Goal: Find specific page/section: Find specific page/section

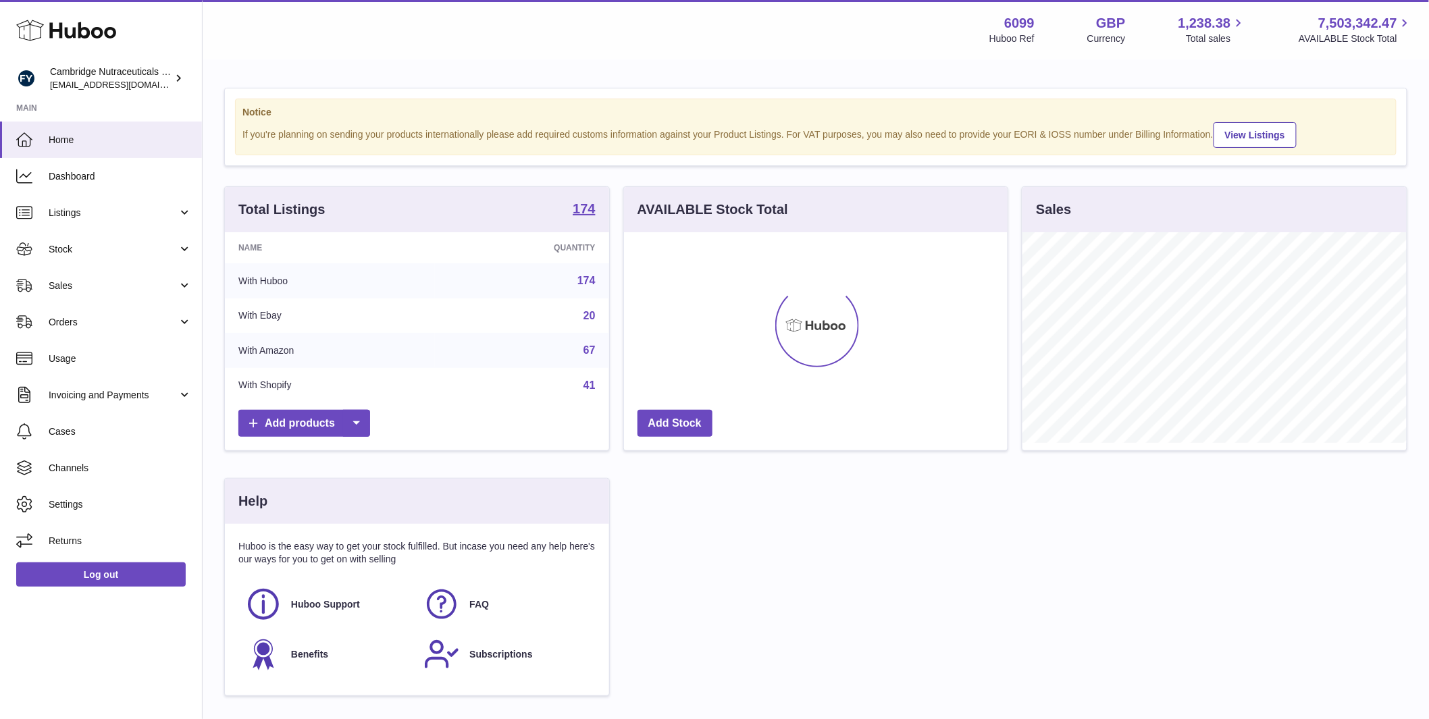
scroll to position [211, 384]
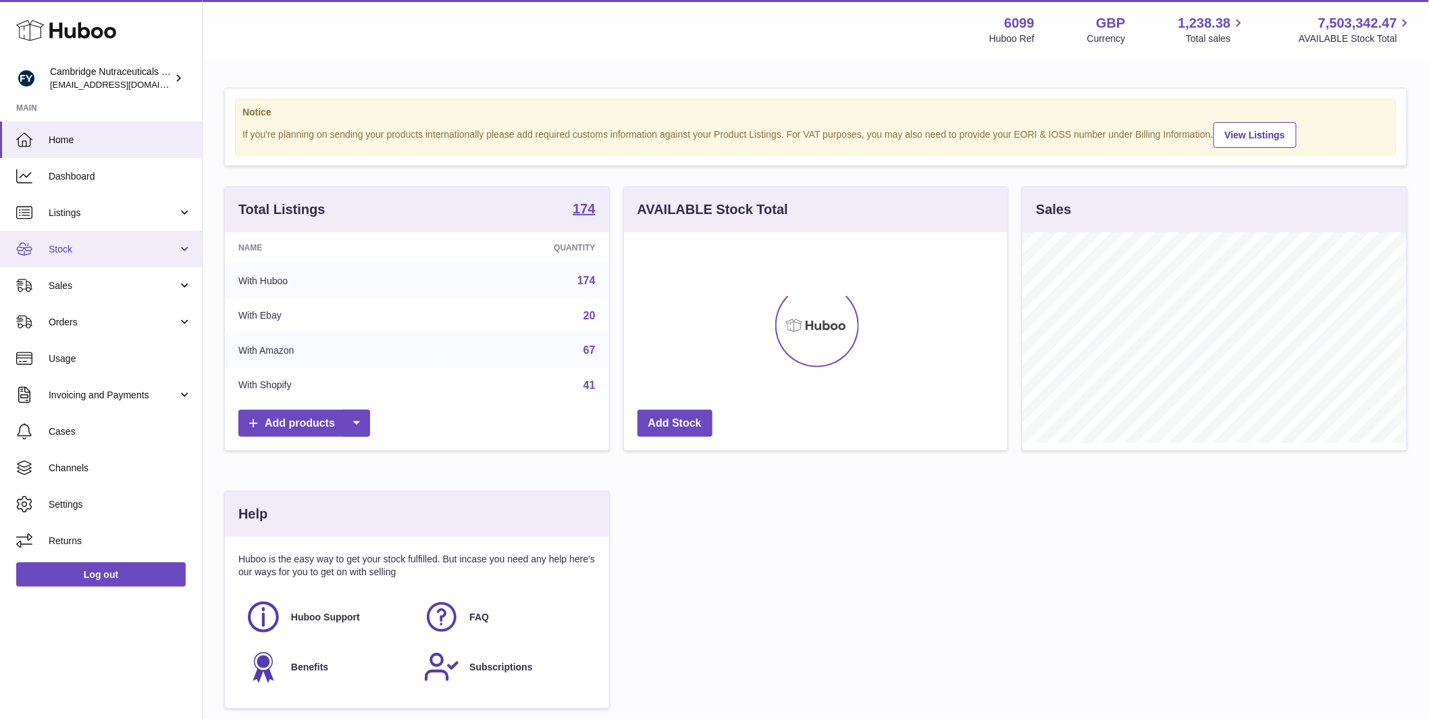
click at [111, 249] on span "Stock" at bounding box center [113, 249] width 129 height 13
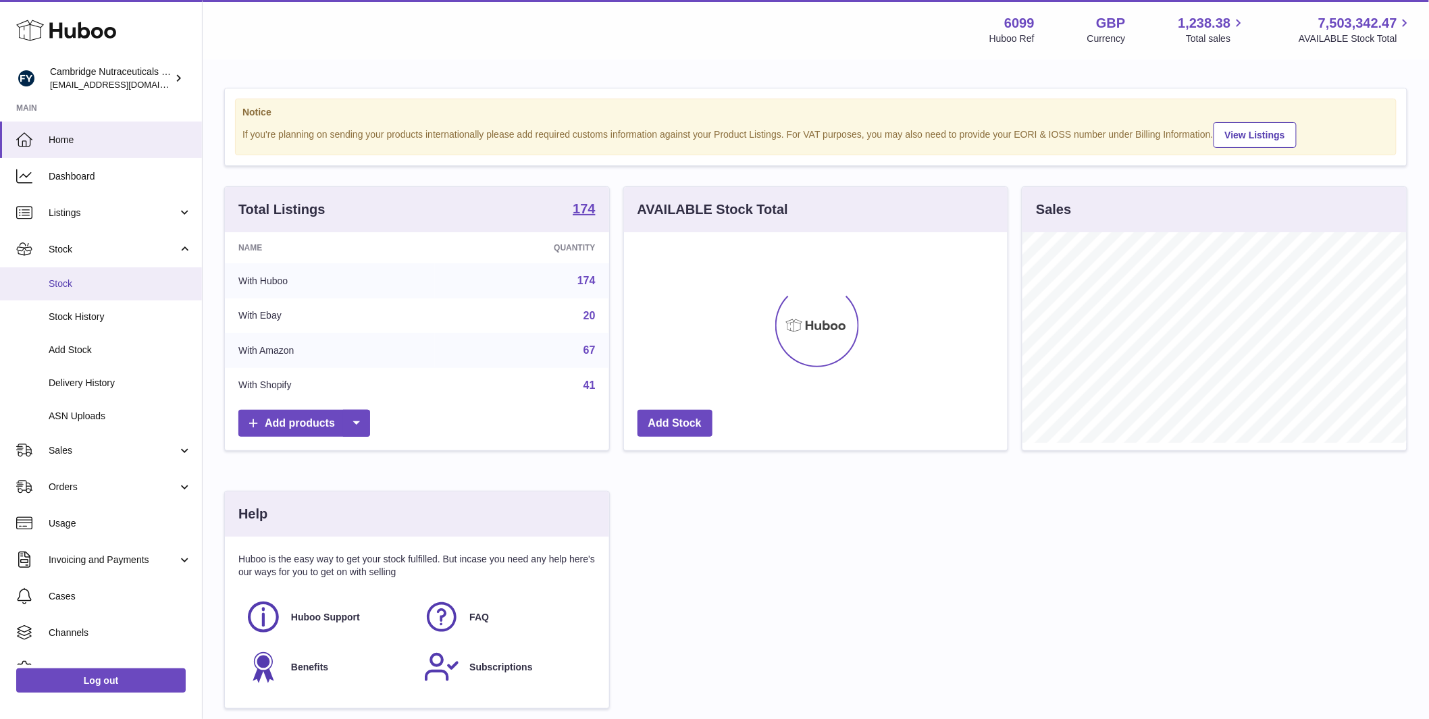
click at [102, 288] on span "Stock" at bounding box center [120, 284] width 143 height 13
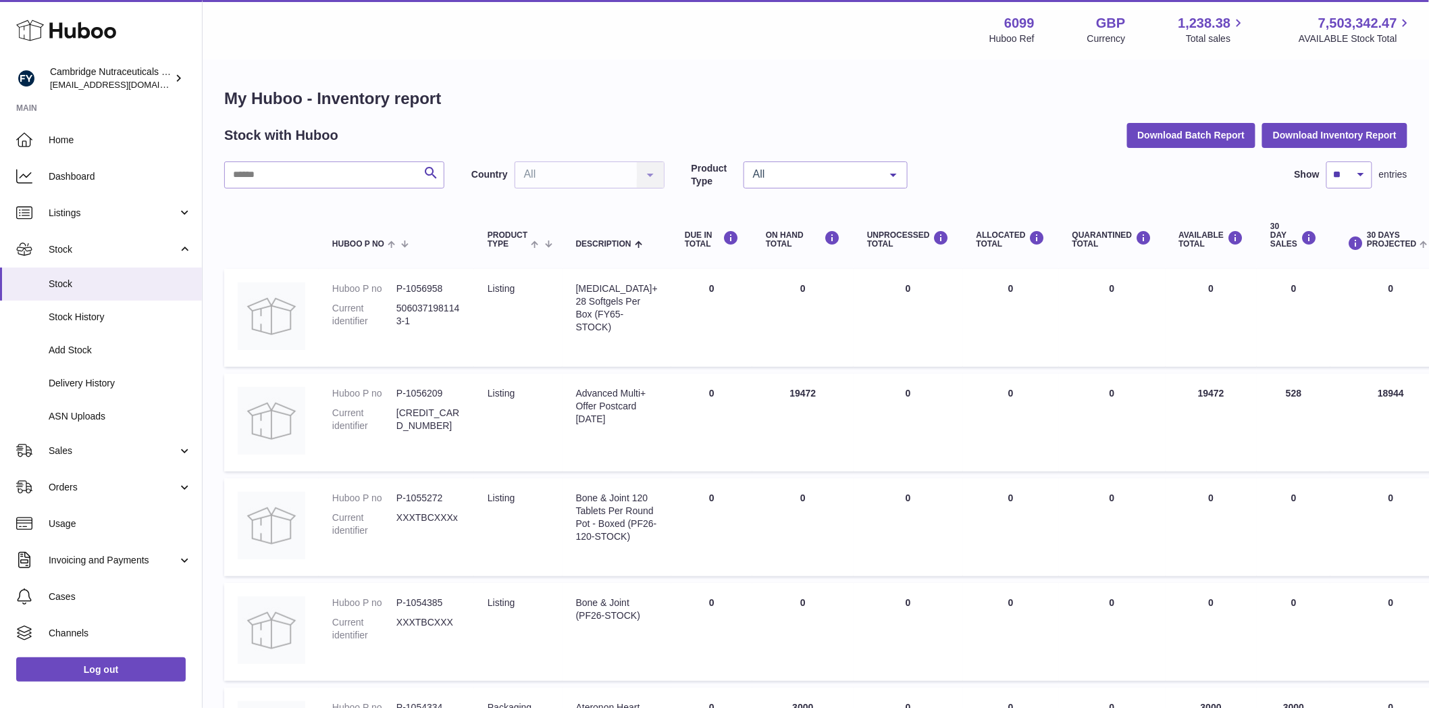
drag, startPoint x: 369, startPoint y: 197, endPoint x: 370, endPoint y: 183, distance: 14.3
click at [370, 182] on input "text" at bounding box center [334, 174] width 220 height 27
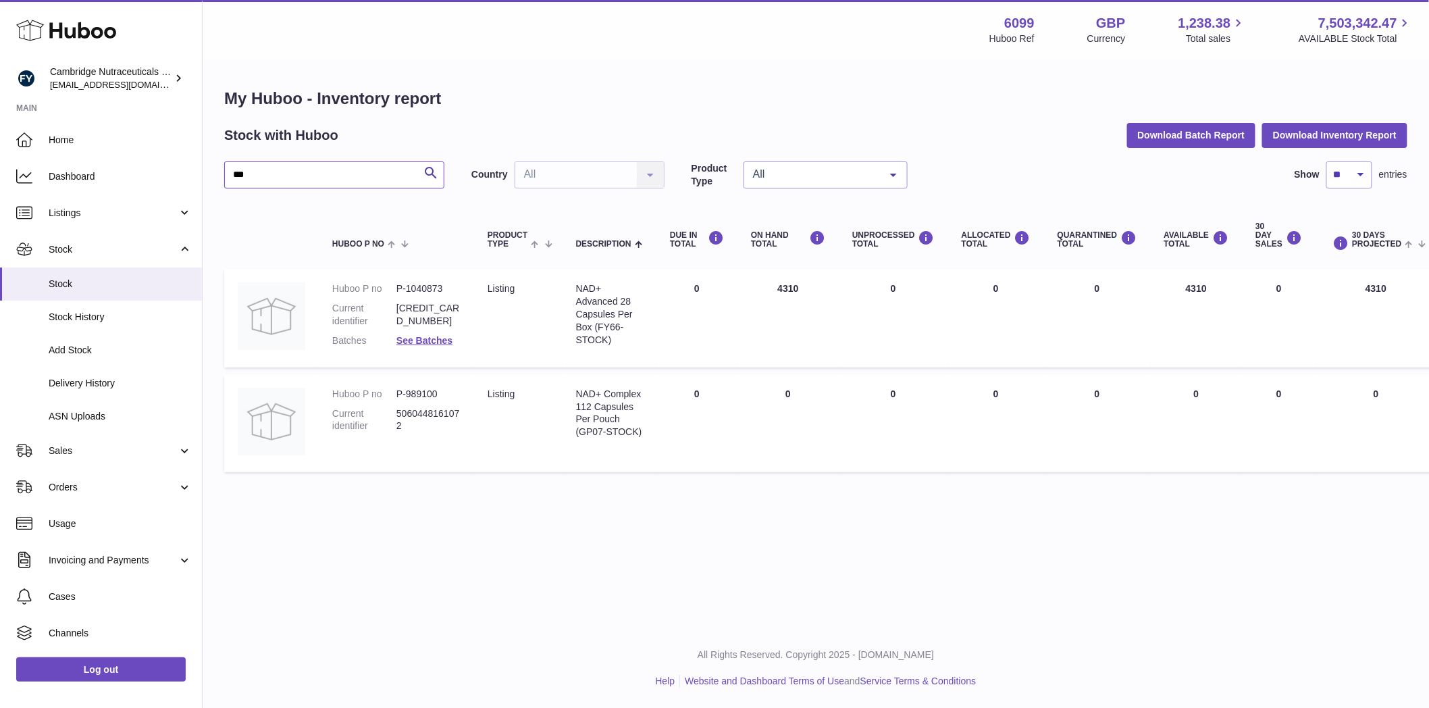
click at [326, 172] on input "***" at bounding box center [334, 174] width 220 height 27
type input "*"
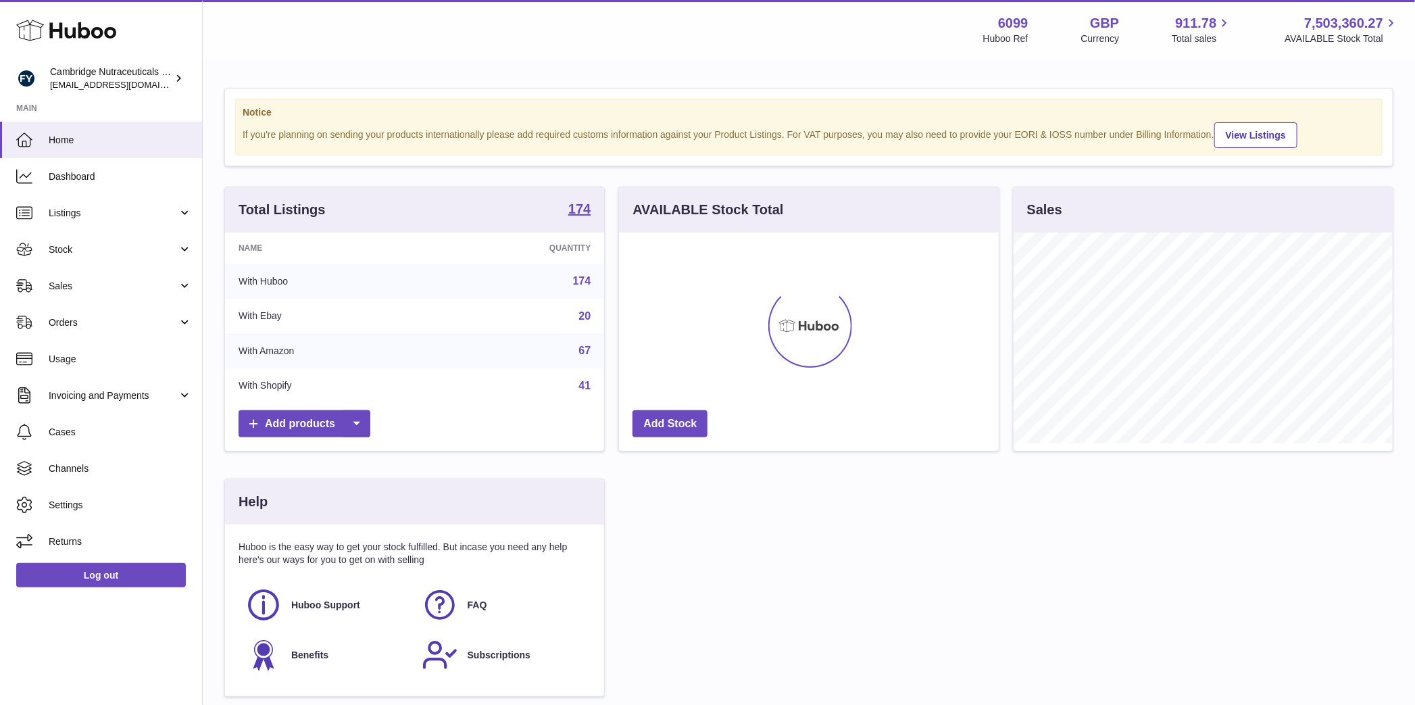
scroll to position [211, 379]
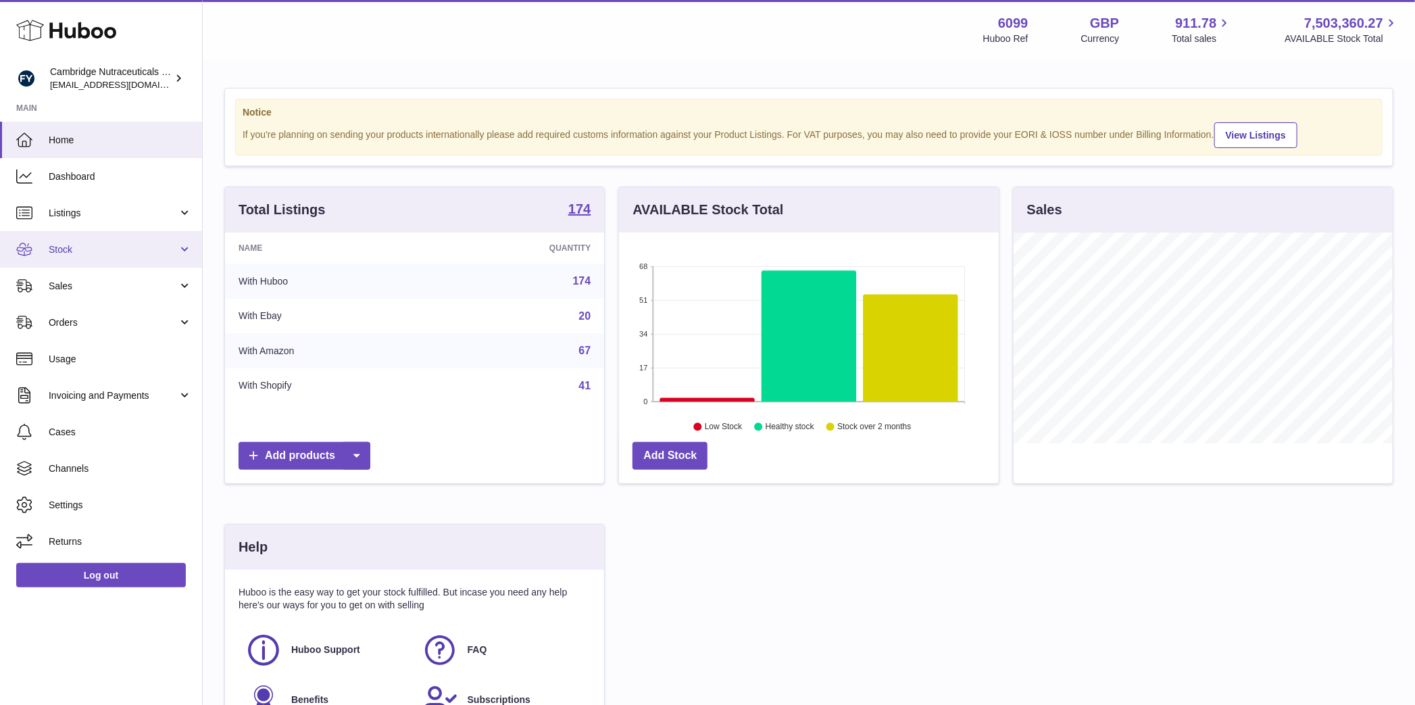
click at [125, 256] on link "Stock" at bounding box center [101, 249] width 202 height 36
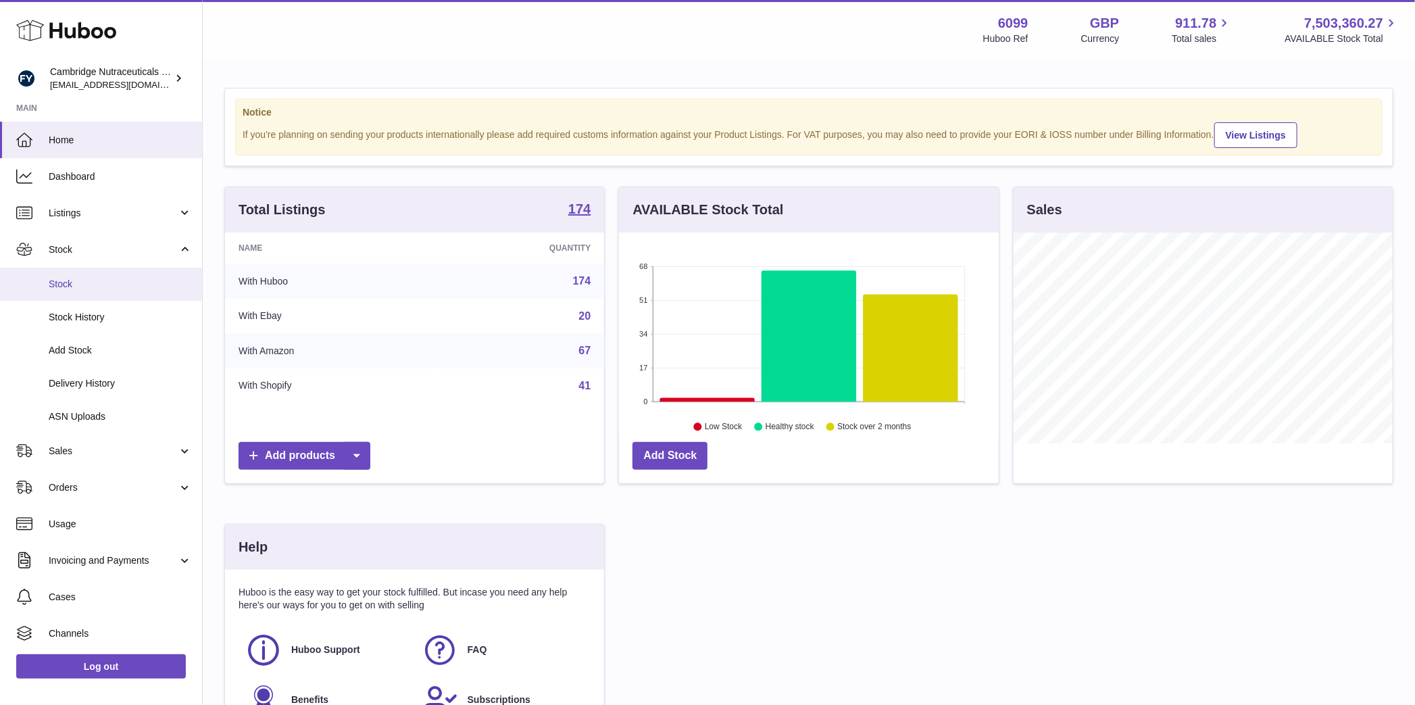
click at [114, 278] on span "Stock" at bounding box center [120, 284] width 143 height 13
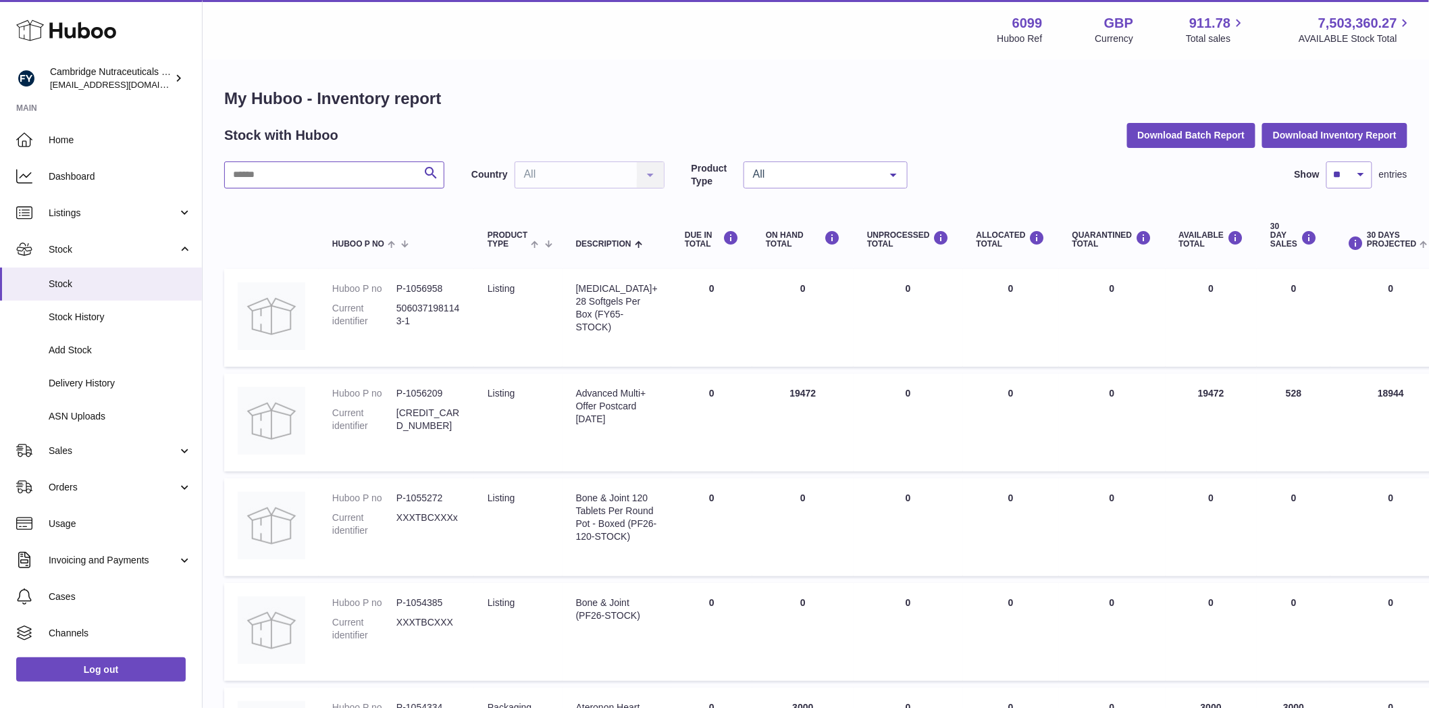
click at [330, 172] on input "text" at bounding box center [334, 174] width 220 height 27
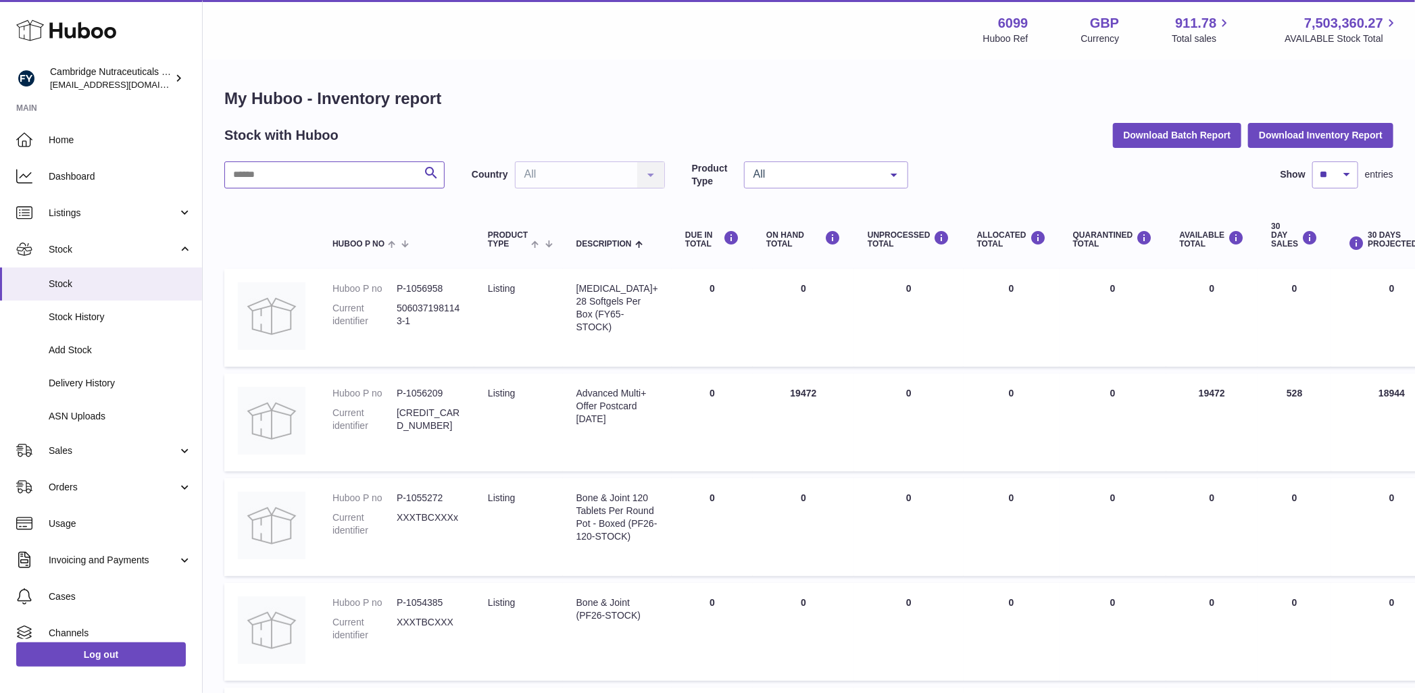
click at [251, 170] on input "text" at bounding box center [334, 174] width 220 height 27
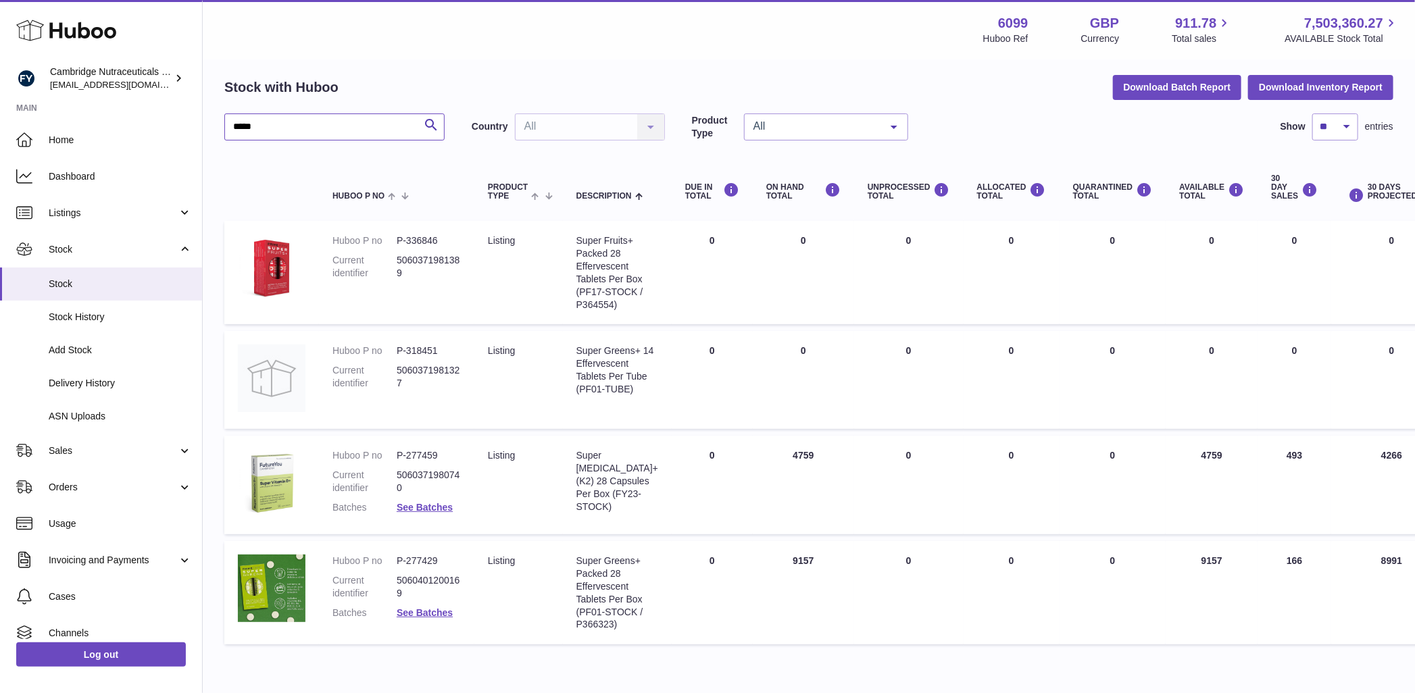
scroll to position [64, 0]
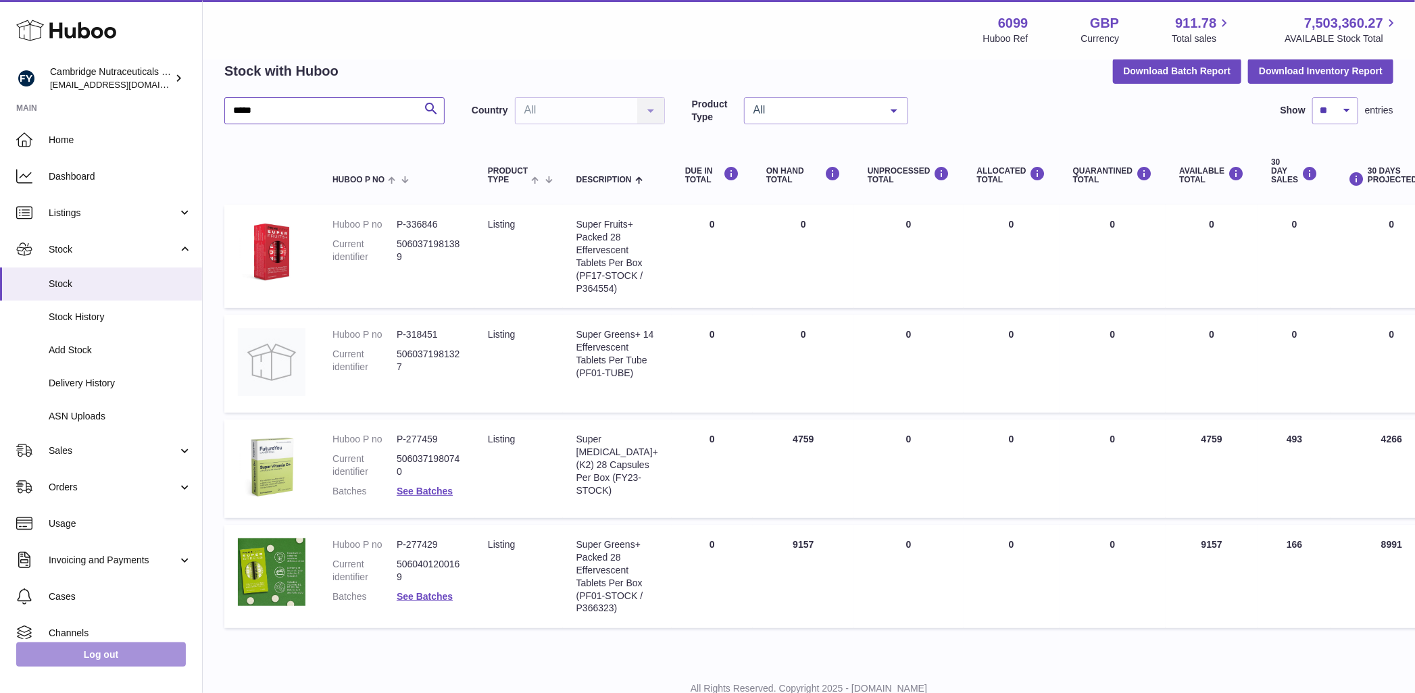
type input "*****"
click at [93, 665] on link "Log out" at bounding box center [101, 654] width 170 height 24
